Goal: Task Accomplishment & Management: Manage account settings

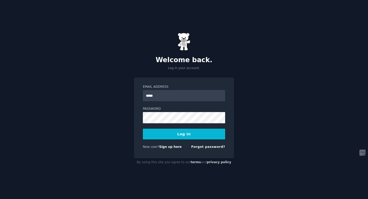
type input "**********"
click at [143, 129] on button "Log In" at bounding box center [184, 134] width 82 height 11
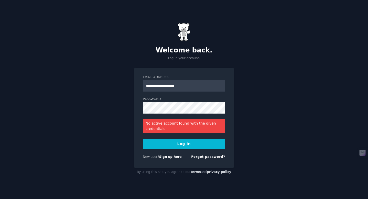
click at [172, 158] on div "New user? Sign up here" at bounding box center [162, 157] width 39 height 5
click at [172, 157] on link "Sign up here" at bounding box center [170, 157] width 22 height 4
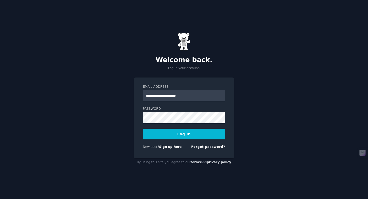
type input "**********"
click at [143, 129] on button "Log In" at bounding box center [184, 134] width 82 height 11
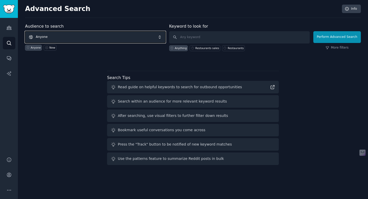
click at [48, 38] on span "Anyone" at bounding box center [95, 37] width 141 height 12
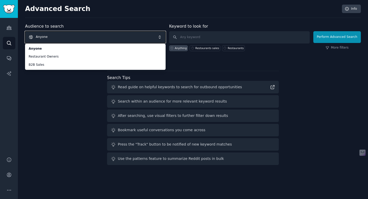
click at [56, 37] on span "Anyone" at bounding box center [95, 37] width 141 height 12
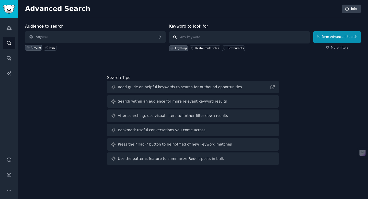
click at [184, 39] on input "text" at bounding box center [239, 37] width 141 height 12
type input "cheaper broker"
click button "Perform Advanced Search" at bounding box center [337, 37] width 48 height 12
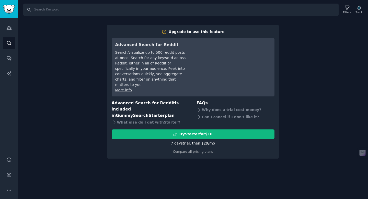
click at [200, 148] on div "Search Filters Track Upgrade to use this feature Advanced Search for Reddit Sea…" at bounding box center [193, 99] width 350 height 199
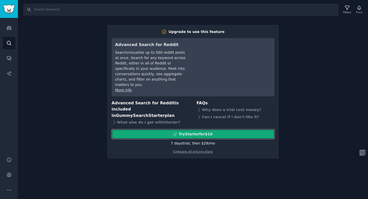
click at [220, 129] on button "Try Starter for $10" at bounding box center [193, 133] width 163 height 9
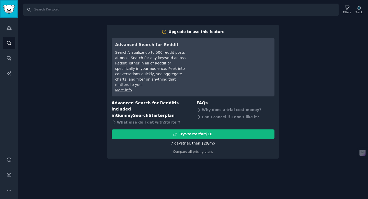
click at [6, 6] on img "Sidebar" at bounding box center [9, 9] width 12 height 9
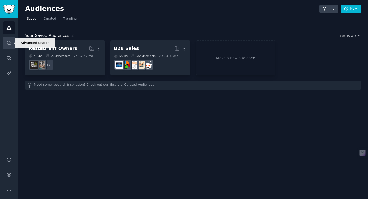
click at [11, 41] on icon "Sidebar" at bounding box center [8, 42] width 5 height 5
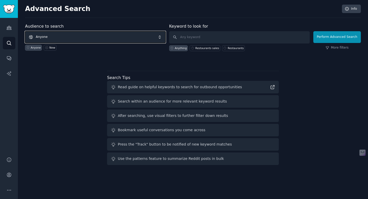
click at [50, 38] on span "Anyone" at bounding box center [95, 37] width 141 height 12
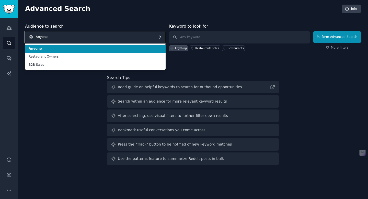
click at [50, 38] on span "Anyone" at bounding box center [95, 37] width 141 height 12
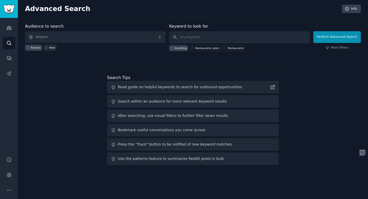
click at [48, 48] on link "New" at bounding box center [50, 48] width 13 height 6
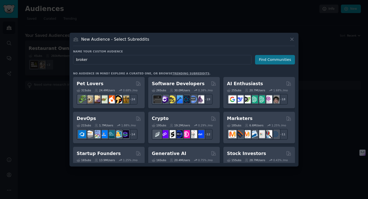
type input "broker"
click at [292, 58] on button "Find Communities" at bounding box center [275, 59] width 40 height 9
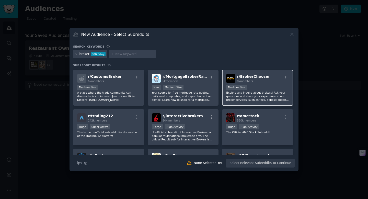
scroll to position [38, 0]
click at [284, 77] on icon "button" at bounding box center [286, 78] width 5 height 5
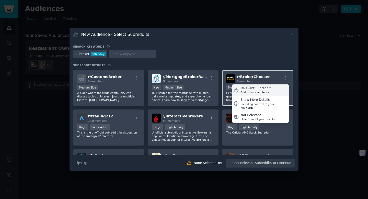
click at [270, 85] on div "Relevant Subreddit Add to your audience" at bounding box center [260, 90] width 57 height 12
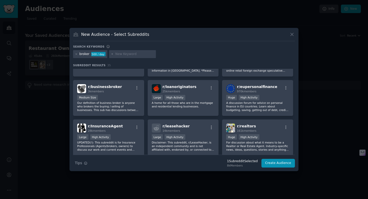
scroll to position [190, 0]
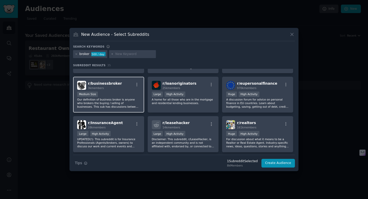
click at [105, 89] on div "3k members" at bounding box center [105, 88] width 34 height 4
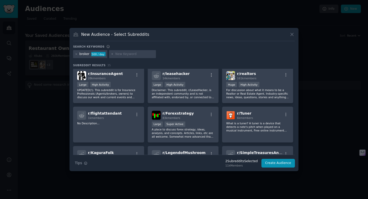
scroll to position [237, 0]
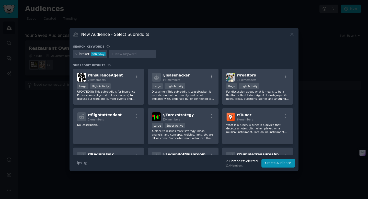
click at [105, 89] on div "Large High Activity" at bounding box center [108, 86] width 63 height 6
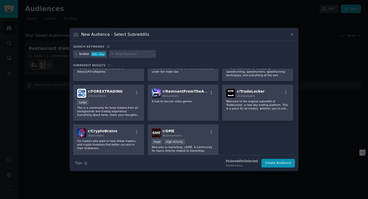
scroll to position [386, 0]
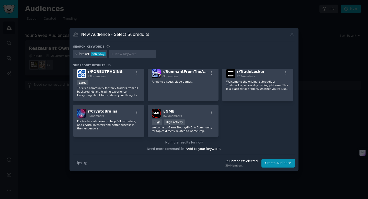
click at [287, 168] on div "New Audience - Select Subreddits Search keywords broker 500 / day Subreddit Res…" at bounding box center [183, 99] width 229 height 143
click at [287, 163] on button "Create Audience" at bounding box center [278, 163] width 34 height 9
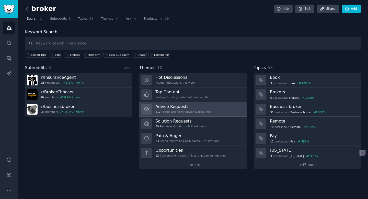
click at [177, 105] on h3 "Advice Requests" at bounding box center [182, 106] width 55 height 5
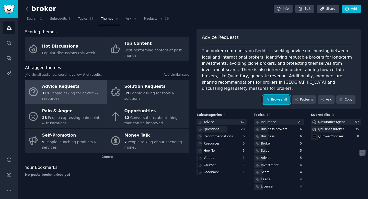
click at [269, 98] on icon at bounding box center [267, 100] width 4 height 4
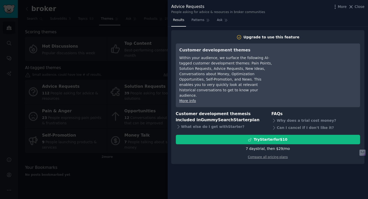
click at [151, 62] on div at bounding box center [184, 99] width 368 height 199
